Goal: Task Accomplishment & Management: Use online tool/utility

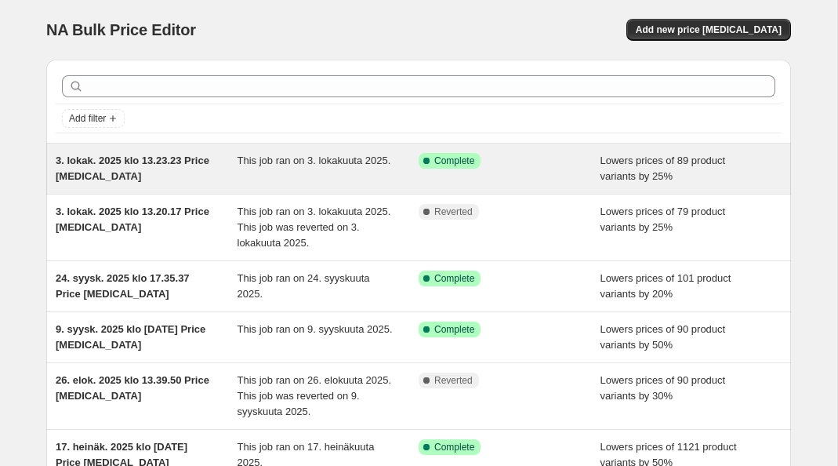
click at [192, 158] on div "3. lokak. 2025 klo 13.23.23 Price [MEDICAL_DATA]" at bounding box center [147, 168] width 182 height 31
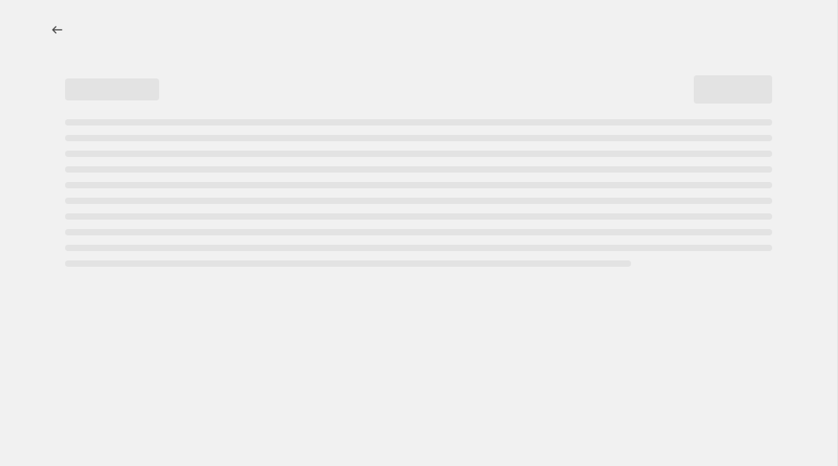
select select "percentage"
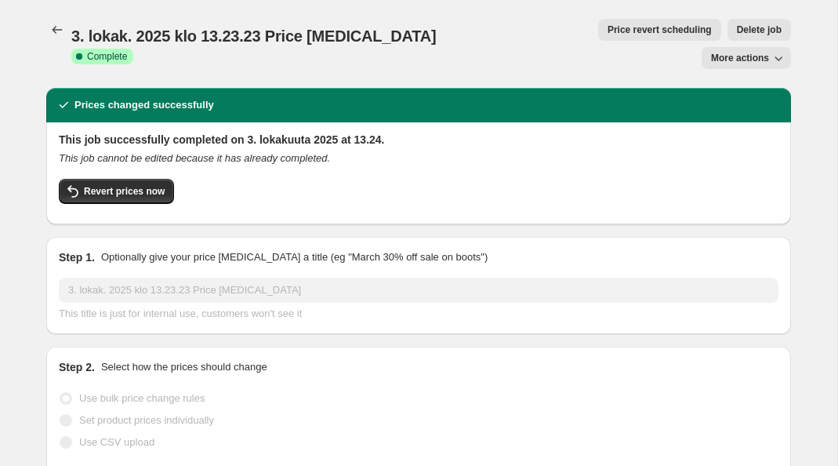
select select "collection"
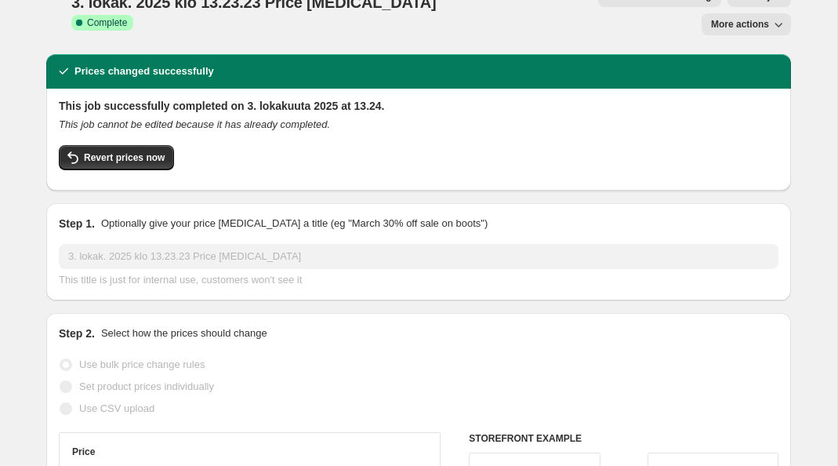
scroll to position [31, 0]
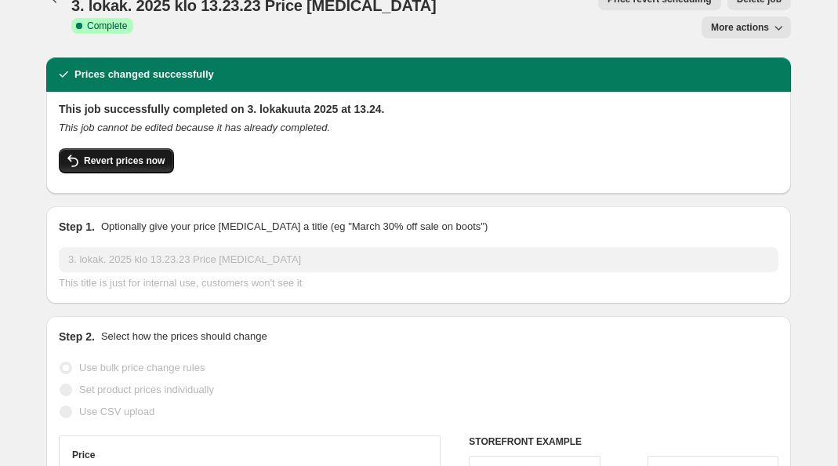
click at [144, 154] on span "Revert prices now" at bounding box center [124, 160] width 81 height 13
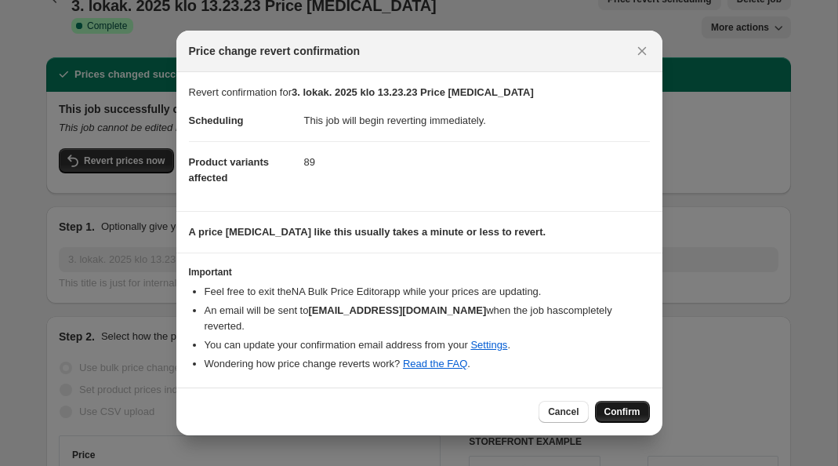
click at [613, 405] on span "Confirm" at bounding box center [622, 411] width 36 height 13
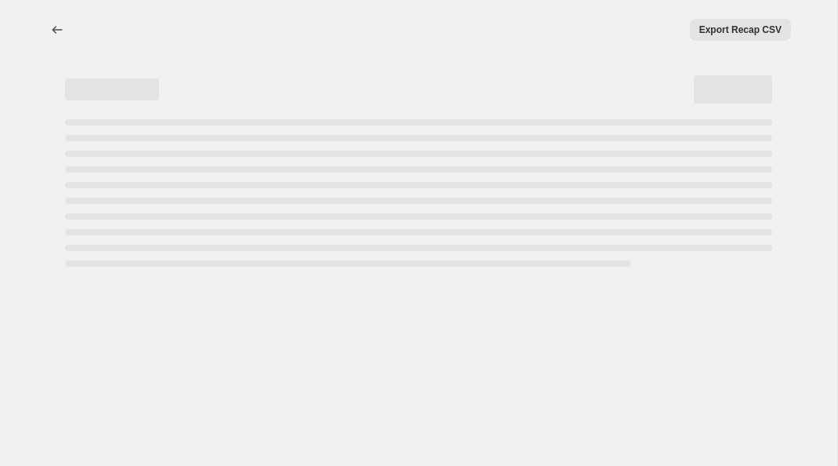
scroll to position [0, 0]
select select "percentage"
select select "collection"
